Goal: Transaction & Acquisition: Purchase product/service

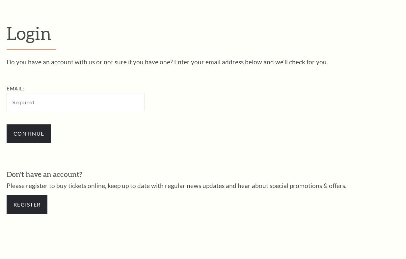
scroll to position [173, 0]
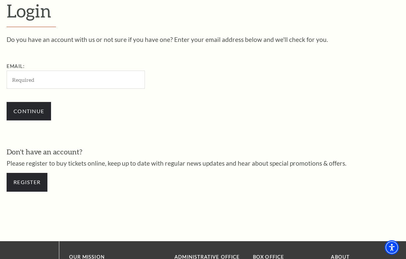
click at [43, 81] on input "Email:" at bounding box center [76, 79] width 138 height 18
type input "4funidrum@gmail.com"
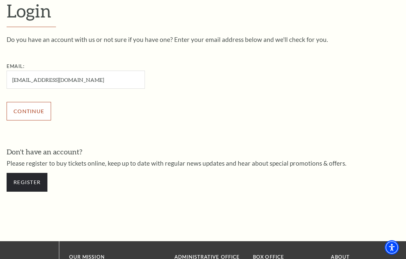
click at [27, 111] on input "Continue" at bounding box center [29, 111] width 44 height 18
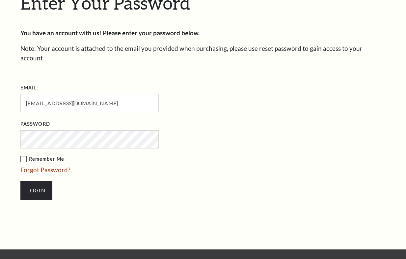
scroll to position [180, 0]
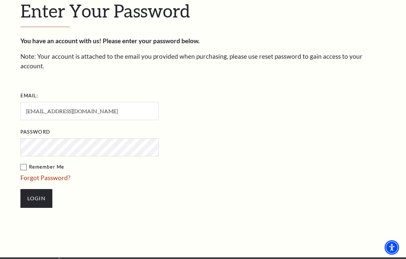
click at [20, 189] on input "Login" at bounding box center [36, 198] width 32 height 18
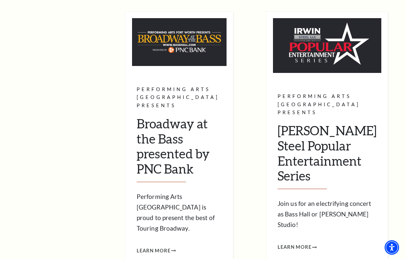
scroll to position [283, 0]
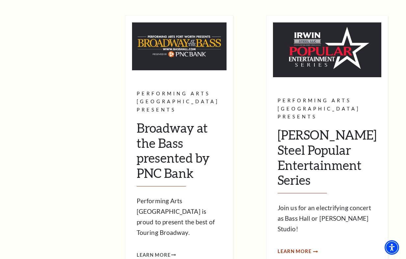
click at [304, 247] on span "Learn More" at bounding box center [295, 251] width 34 height 8
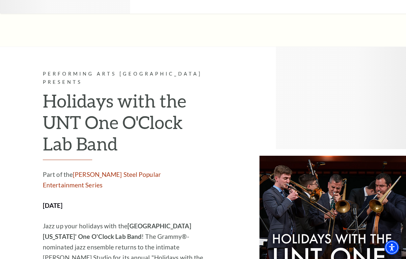
scroll to position [1384, 0]
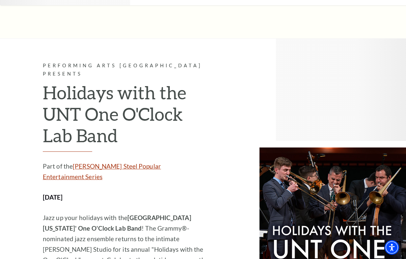
click at [161, 162] on link "Irwin Steel Popular Entertainment Series" at bounding box center [102, 171] width 118 height 18
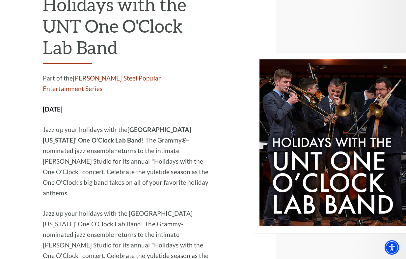
scroll to position [1502, 0]
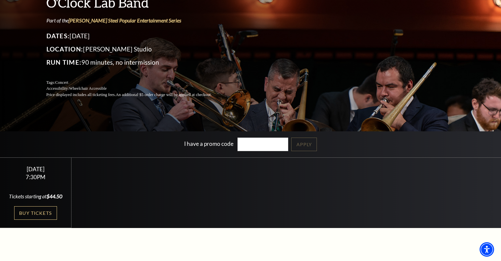
scroll to position [70, 0]
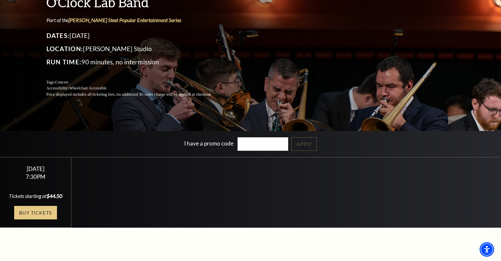
click at [42, 219] on link "Buy Tickets" at bounding box center [35, 213] width 43 height 14
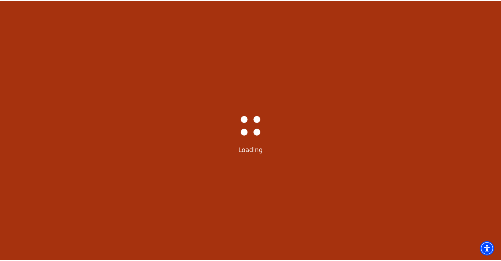
scroll to position [8, 0]
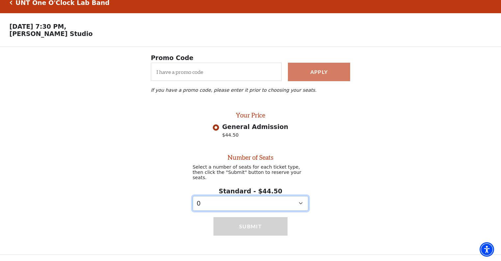
click at [302, 203] on select "0 1" at bounding box center [251, 203] width 116 height 15
select select "1"
click at [432, 214] on div "Submit" at bounding box center [250, 233] width 501 height 44
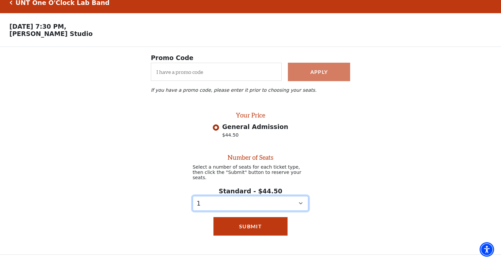
click at [240, 201] on select "0 1" at bounding box center [251, 203] width 116 height 15
click at [193, 196] on select "0 1" at bounding box center [251, 203] width 116 height 15
click at [299, 204] on select "0 1" at bounding box center [251, 203] width 116 height 15
click at [394, 181] on div "Number of Seats Select a number of seats for each ticket type, then click the "…" at bounding box center [250, 176] width 501 height 70
click at [299, 202] on select "0 1" at bounding box center [251, 203] width 116 height 15
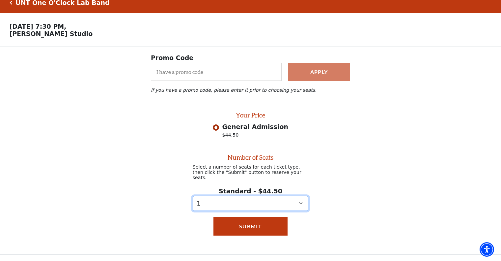
click at [193, 196] on select "0 1" at bounding box center [251, 203] width 116 height 15
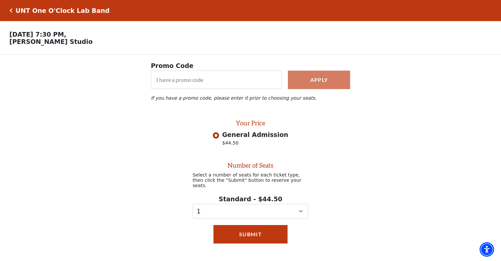
click at [10, 10] on icon "Click here to go back to filters" at bounding box center [11, 10] width 3 height 5
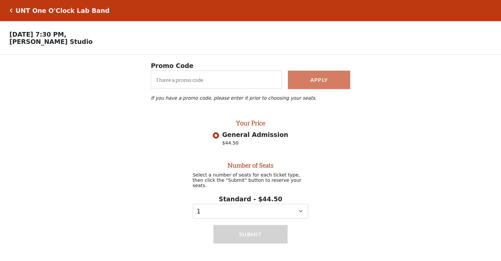
select select "1"
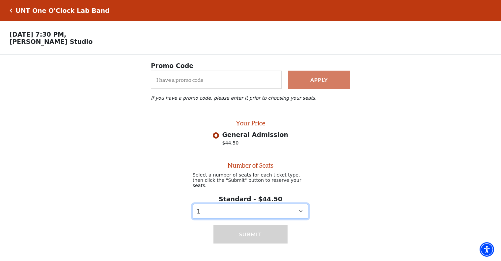
click at [299, 211] on select "0 1" at bounding box center [251, 211] width 116 height 15
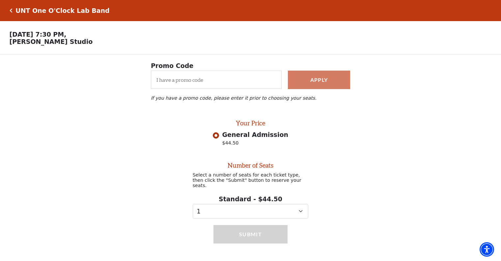
click at [388, 177] on div "Number of Seats Select a number of seats for each ticket type, then click the "…" at bounding box center [250, 184] width 501 height 70
